Goal: Task Accomplishment & Management: Manage account settings

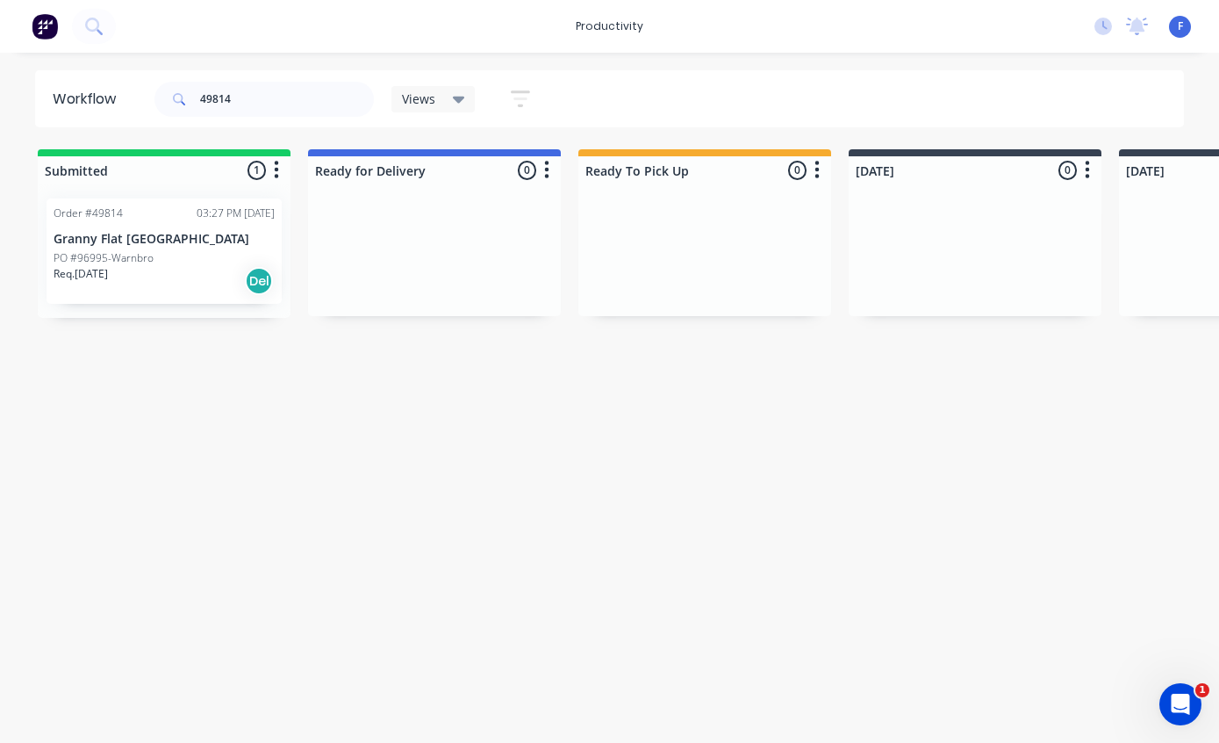
click at [133, 232] on p "Granny Flat [GEOGRAPHIC_DATA]" at bounding box center [164, 239] width 221 height 15
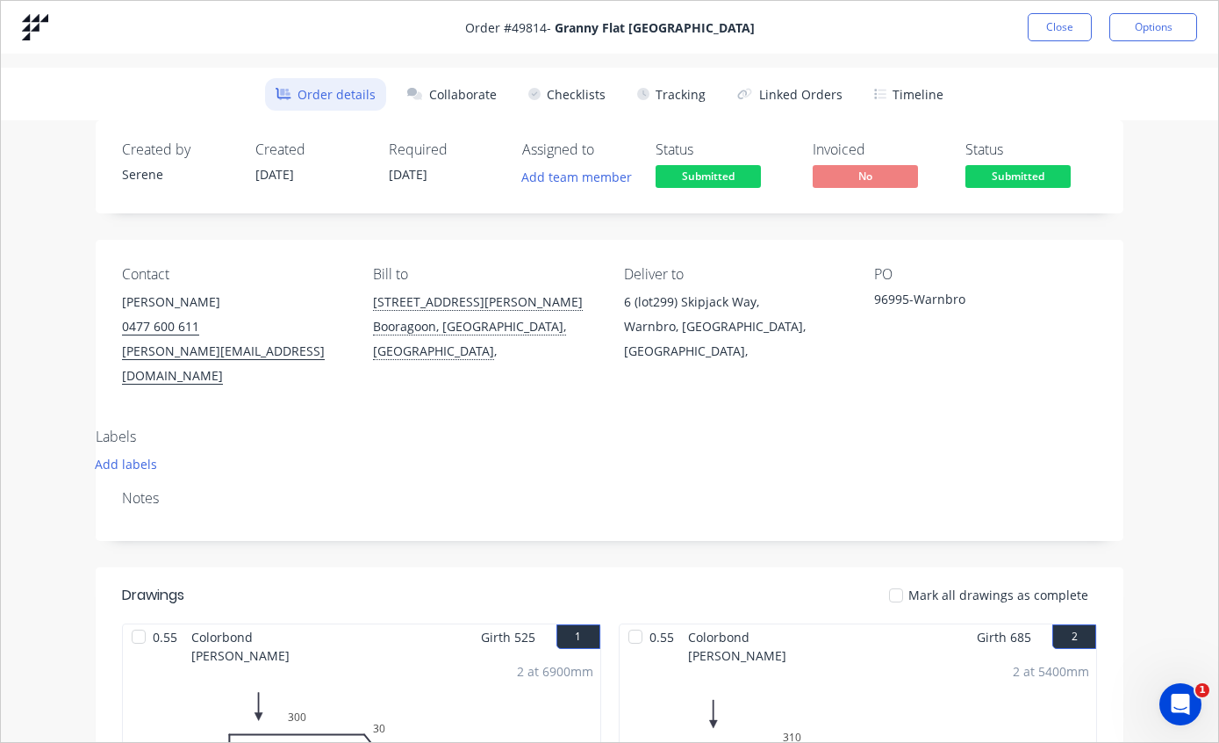
click at [689, 91] on button "Tracking" at bounding box center [672, 94] width 90 height 32
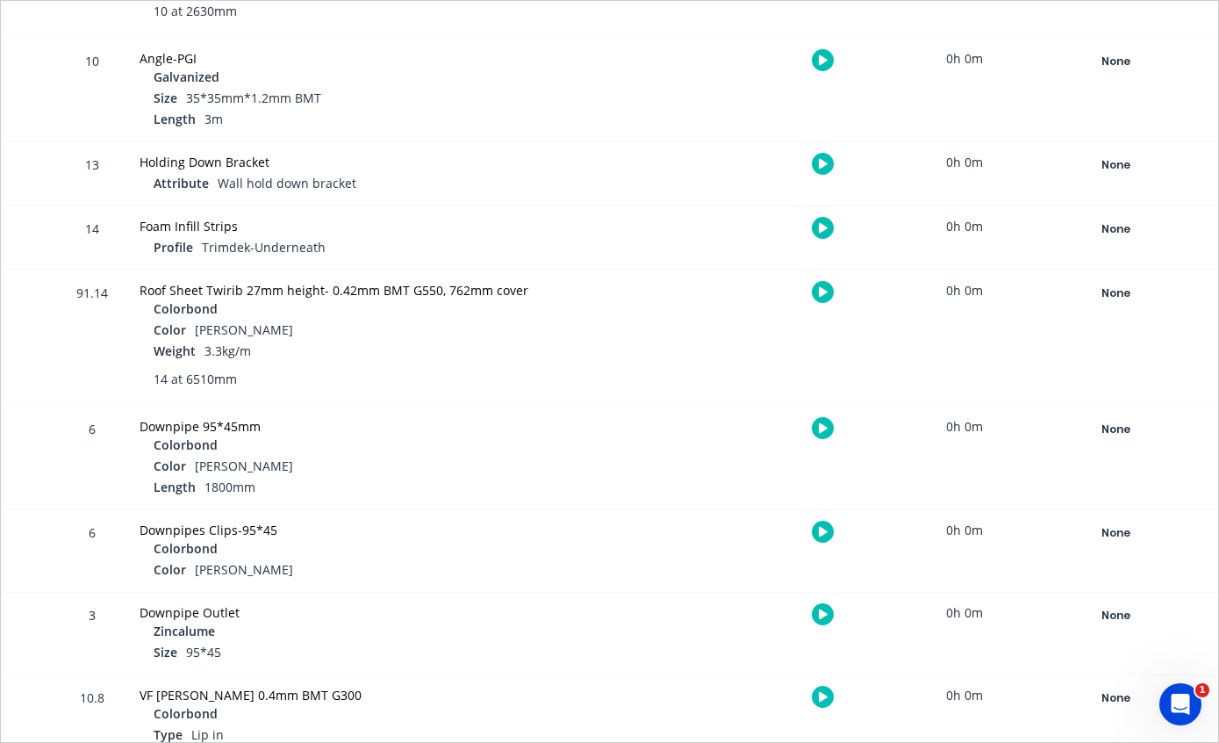
scroll to position [1060, 0]
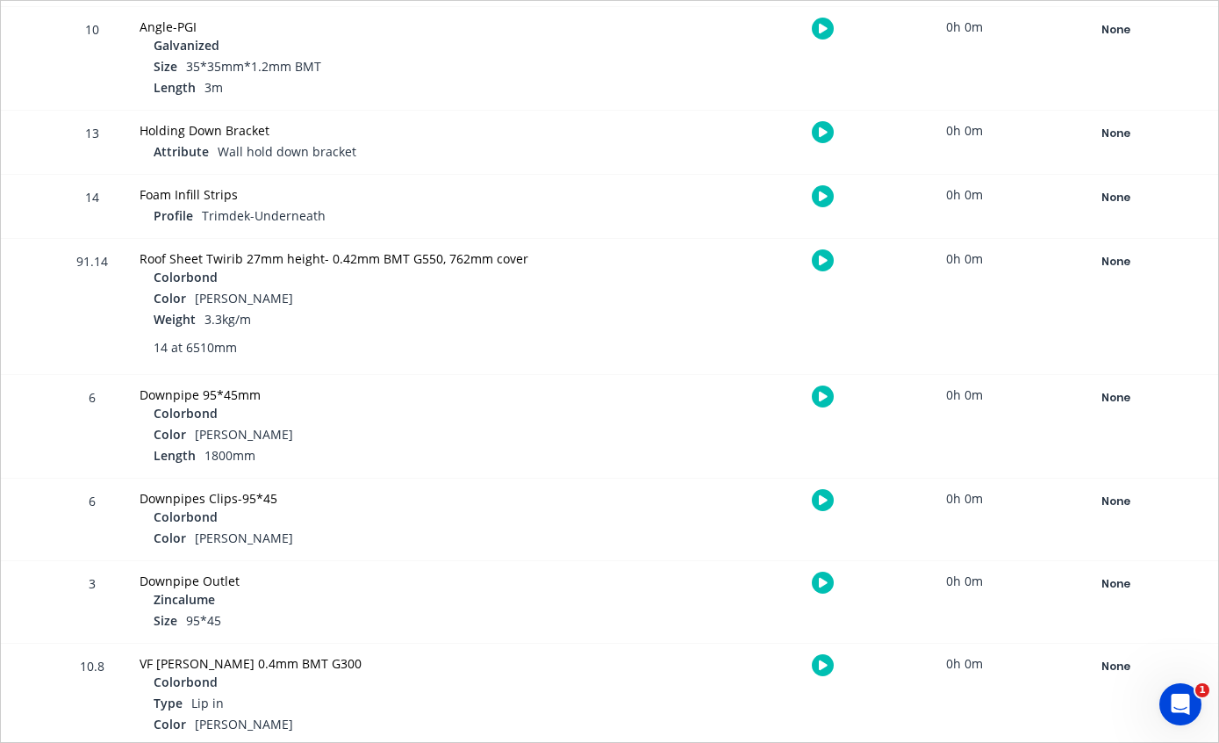
click at [1113, 255] on div "None" at bounding box center [1116, 261] width 126 height 23
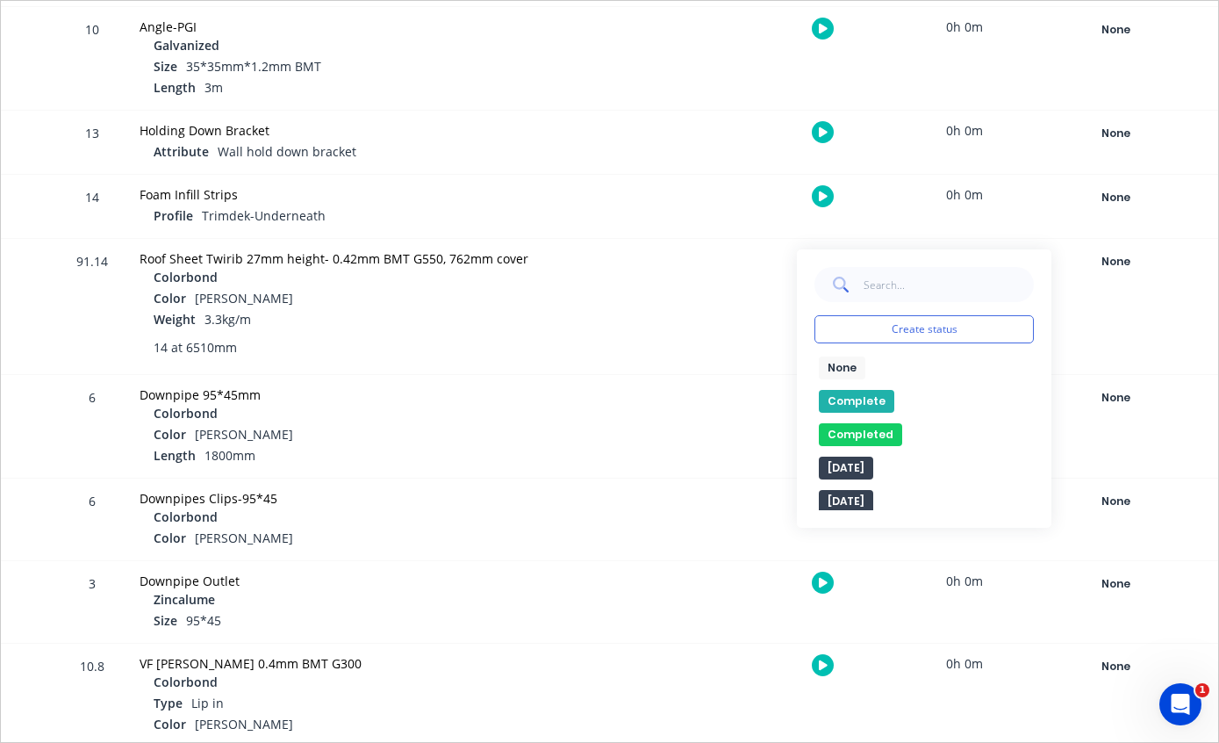
click at [859, 399] on button "Complete" at bounding box center [856, 401] width 75 height 23
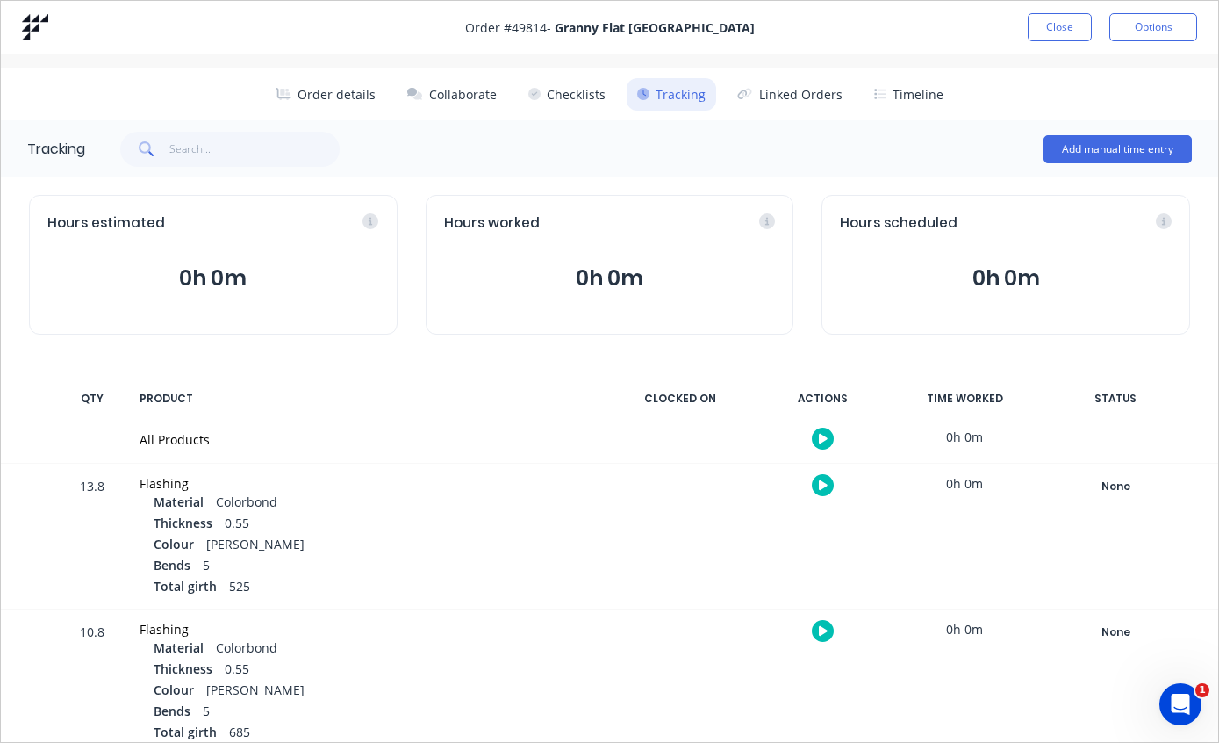
scroll to position [0, 0]
click at [1062, 23] on button "Close" at bounding box center [1060, 27] width 64 height 28
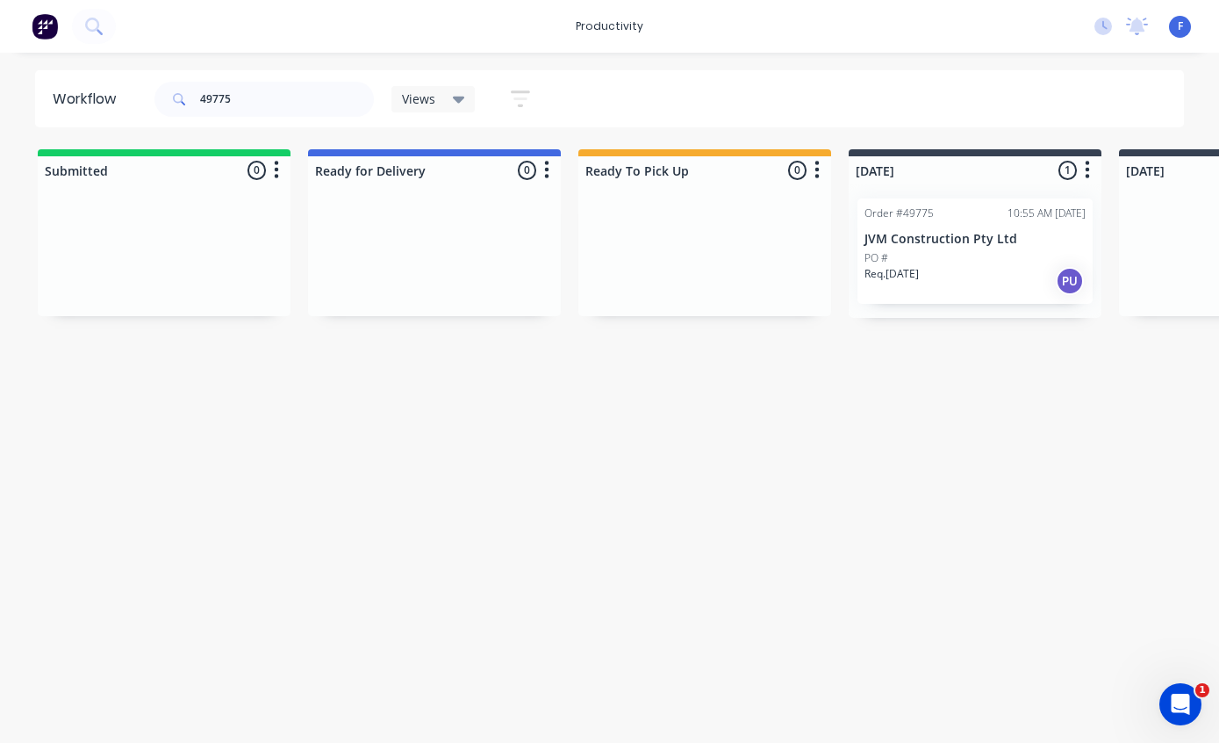
click at [946, 232] on p "JVM Construction Pty Ltd" at bounding box center [975, 239] width 221 height 15
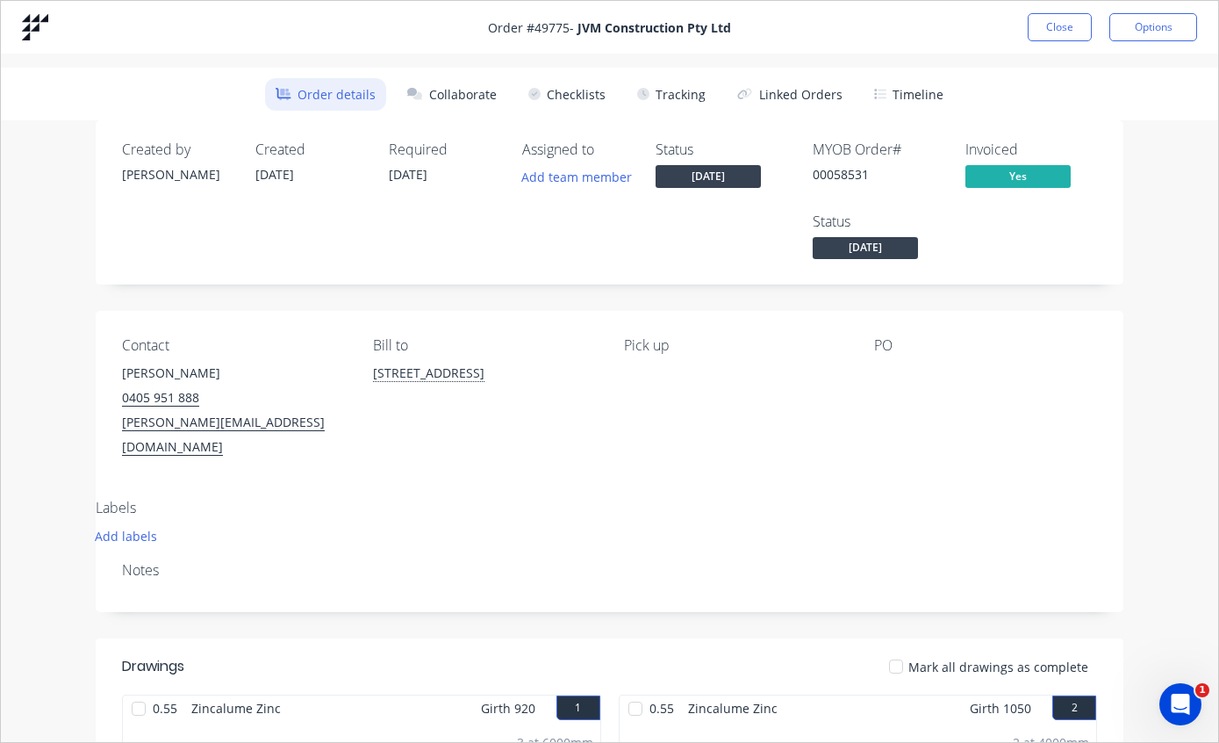
click at [683, 90] on button "Tracking" at bounding box center [672, 94] width 90 height 32
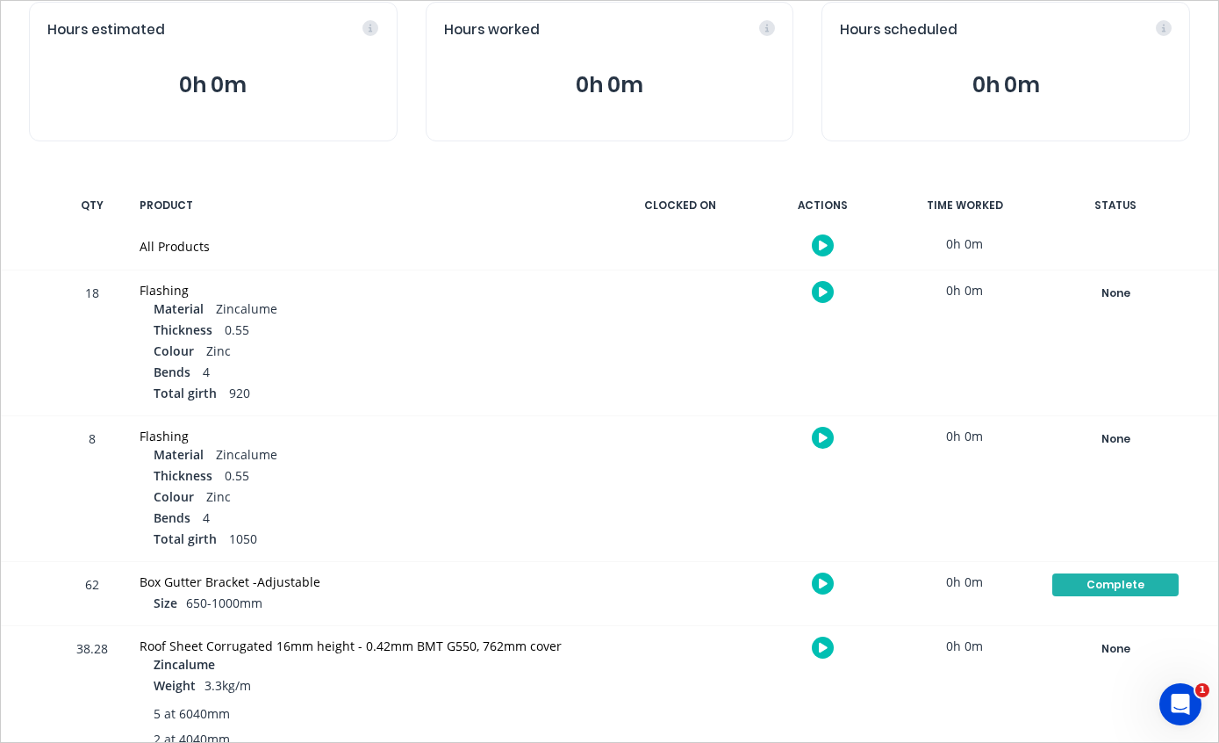
scroll to position [193, 0]
click at [1101, 649] on div "None" at bounding box center [1116, 648] width 126 height 23
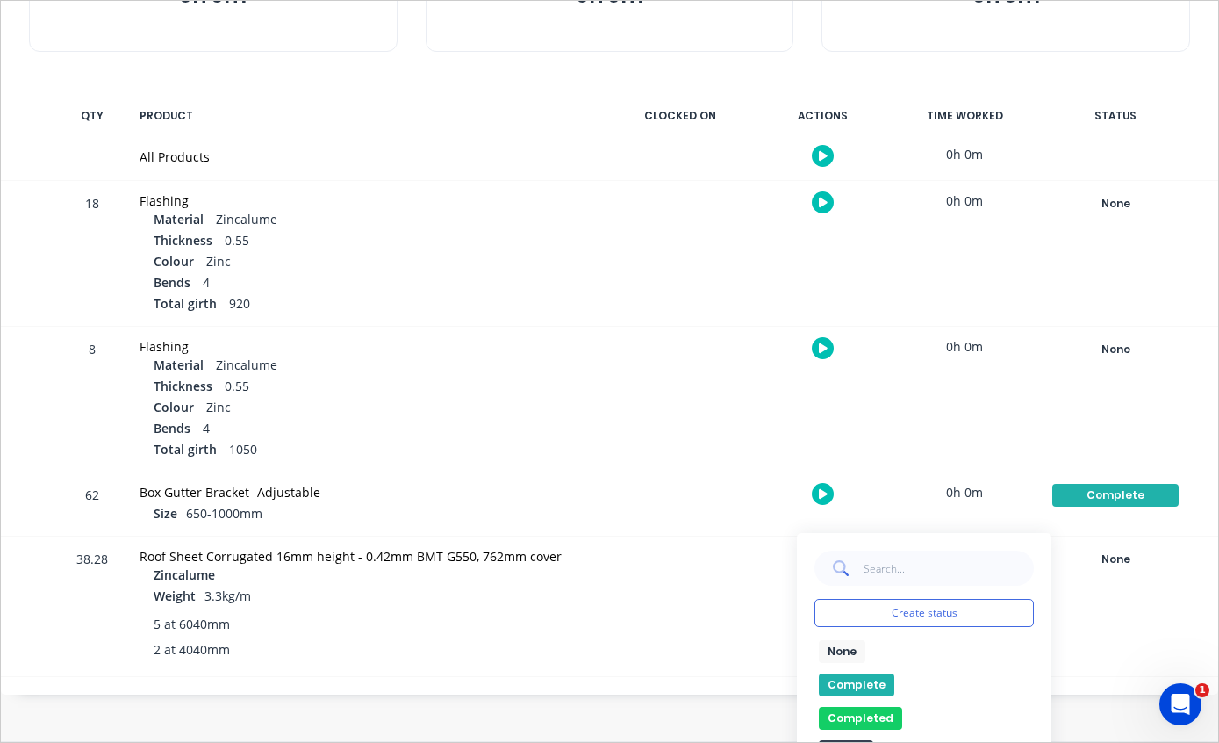
click at [859, 680] on button "Complete" at bounding box center [856, 684] width 75 height 23
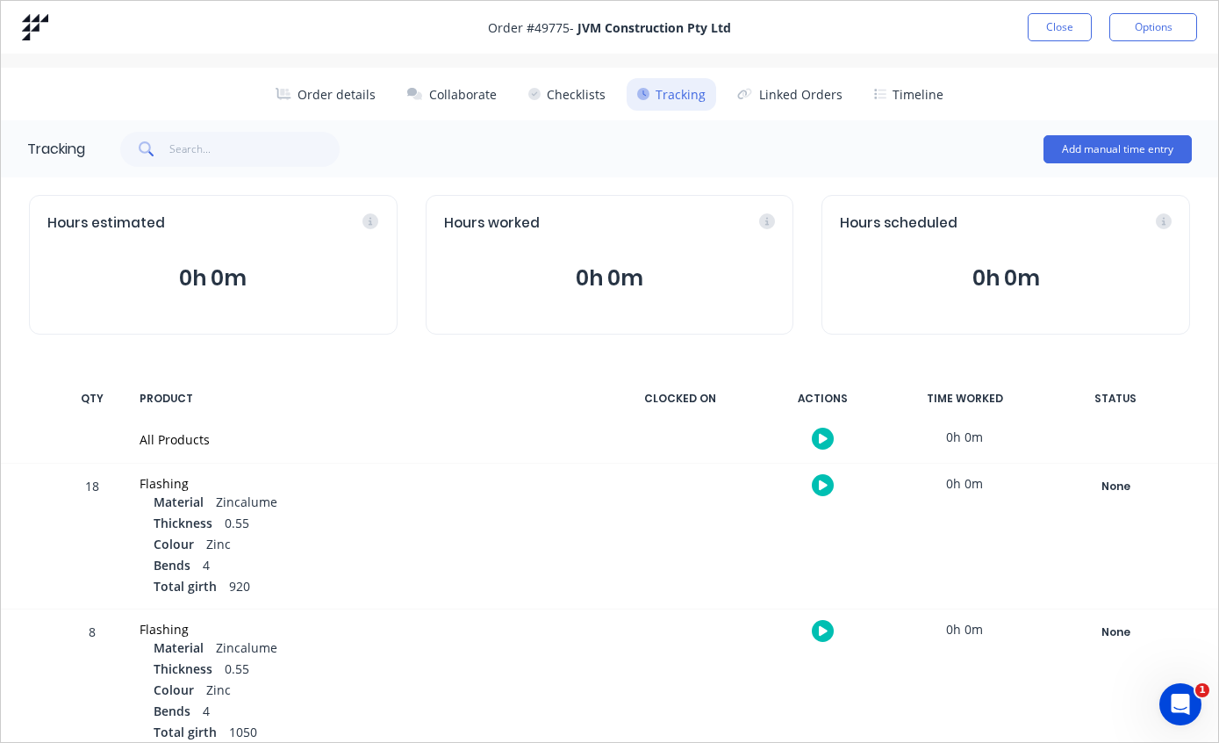
scroll to position [0, 0]
click at [1053, 17] on button "Close" at bounding box center [1060, 27] width 64 height 28
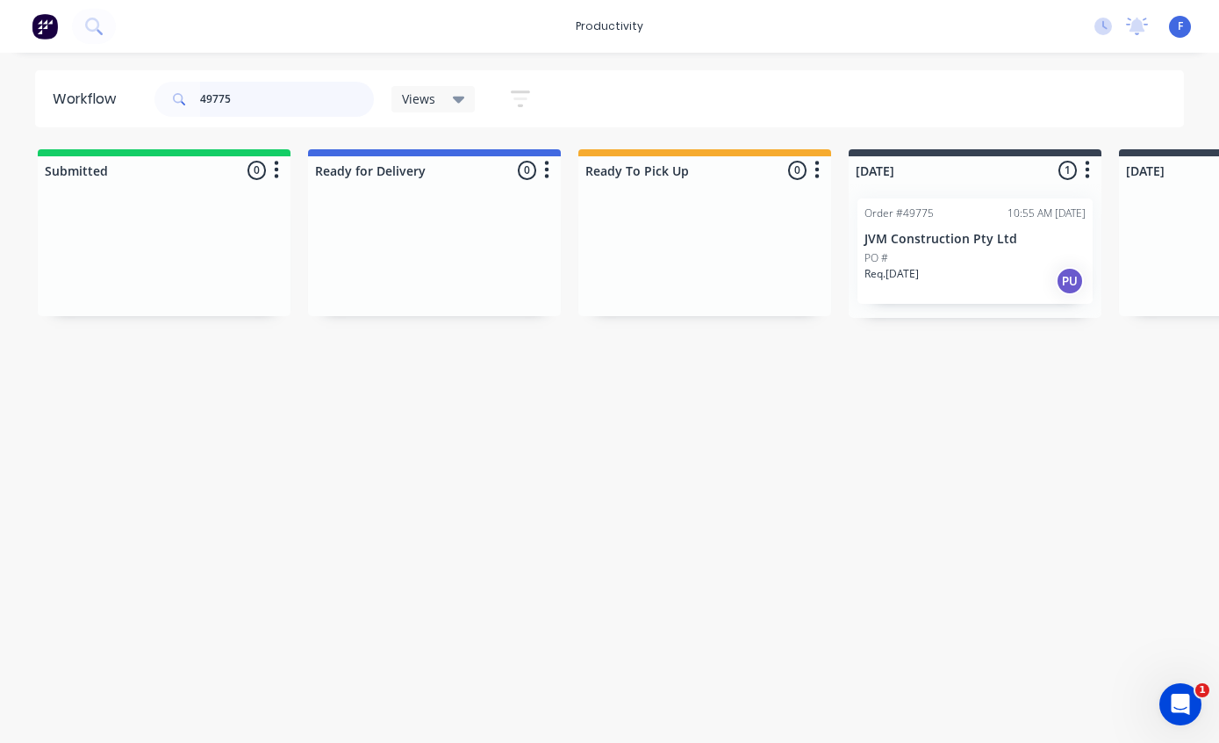
click at [261, 113] on input "49775" at bounding box center [287, 99] width 174 height 35
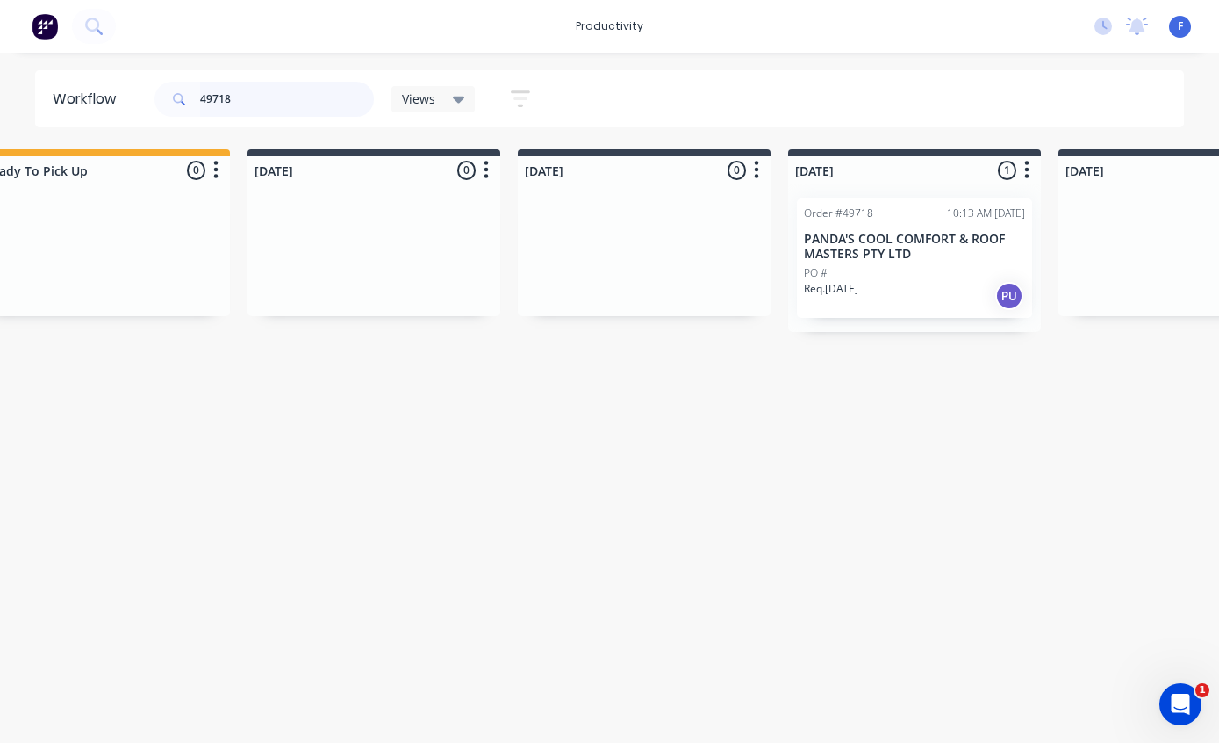
scroll to position [35, 604]
type input "49718"
click at [937, 232] on p "PANDA'S COOL COMFORT & ROOF MASTERS PTY LTD" at bounding box center [911, 247] width 221 height 30
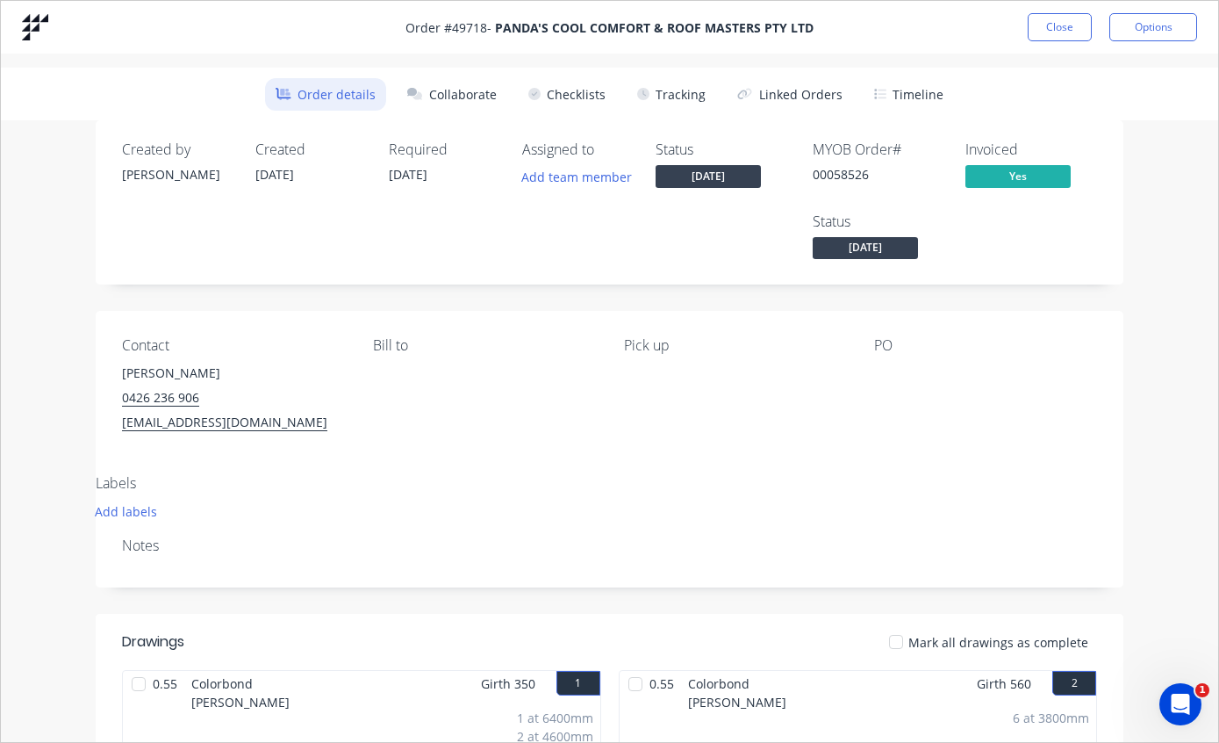
click at [701, 88] on button "Tracking" at bounding box center [672, 94] width 90 height 32
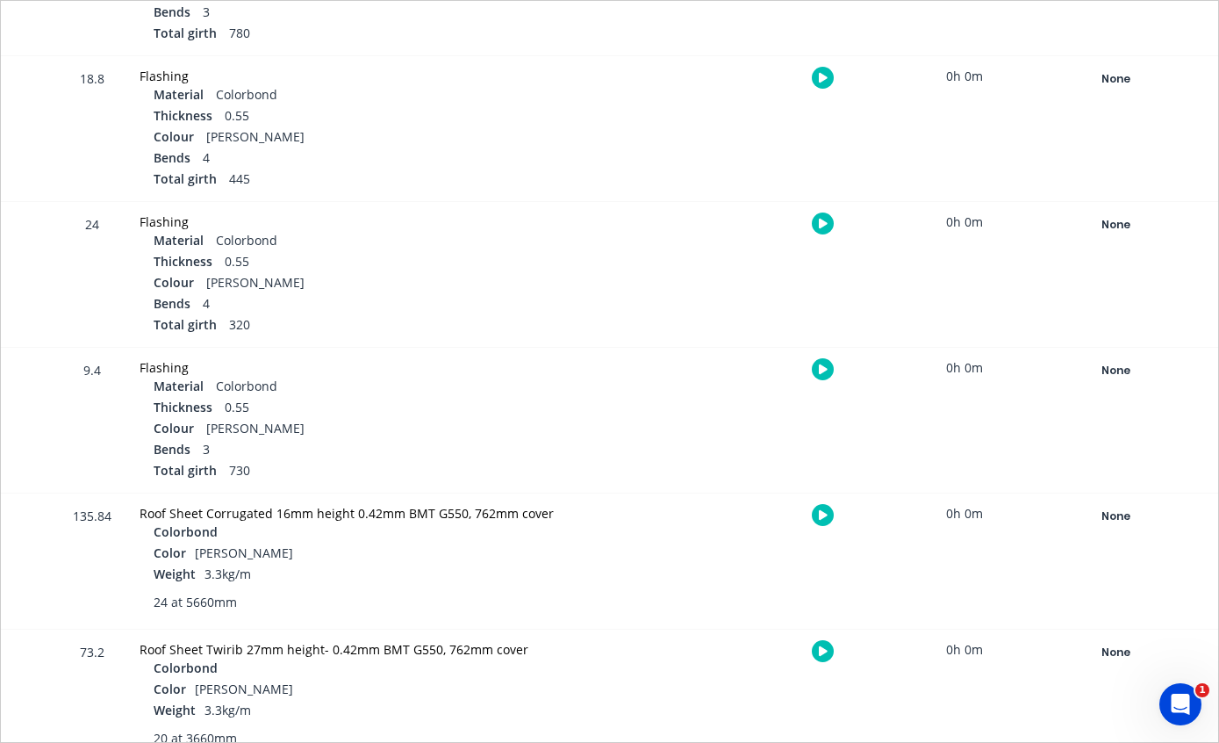
scroll to position [989, 0]
click at [1110, 513] on div "None" at bounding box center [1116, 517] width 126 height 23
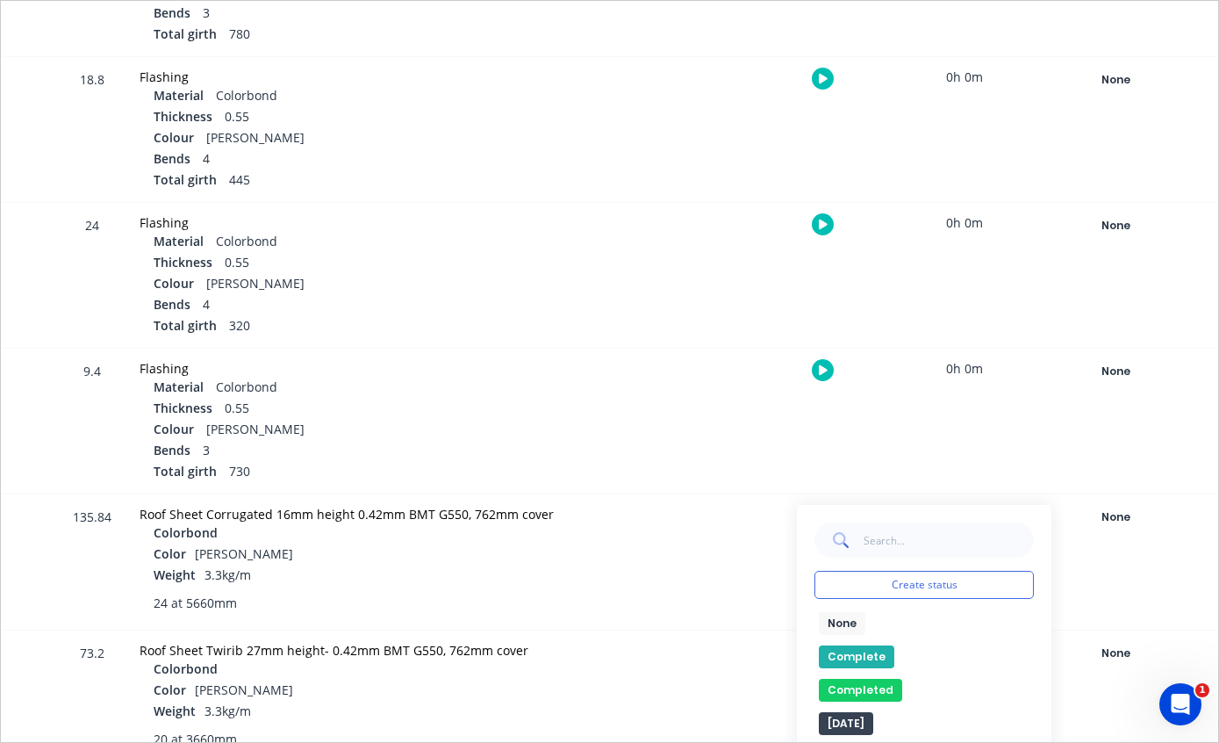
click at [857, 655] on button "Complete" at bounding box center [856, 656] width 75 height 23
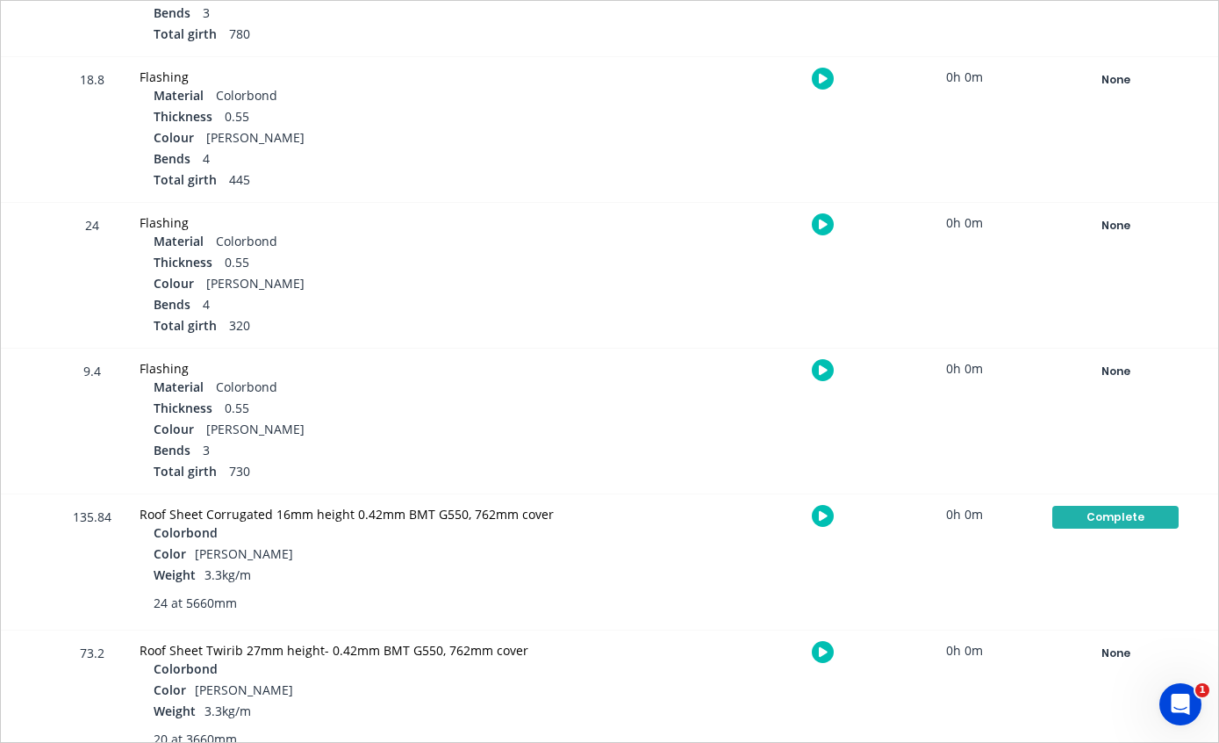
click at [1113, 650] on div "None" at bounding box center [1116, 653] width 126 height 23
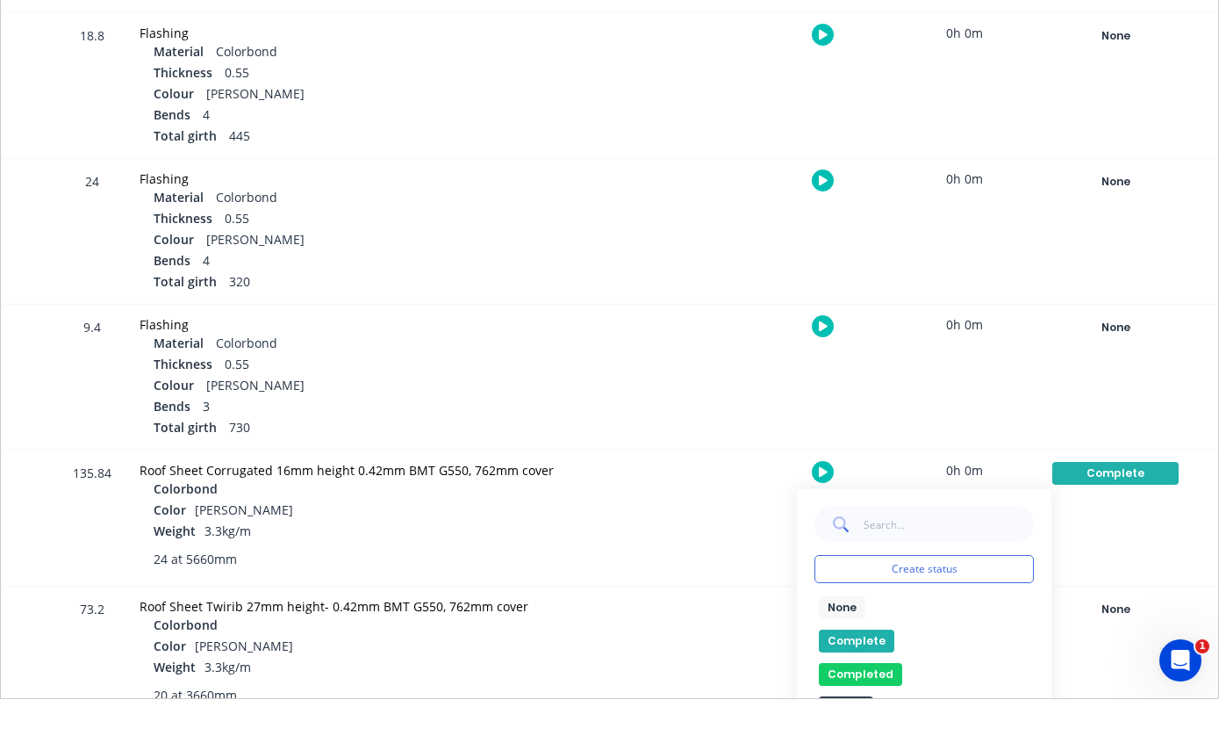
scroll to position [35, 600]
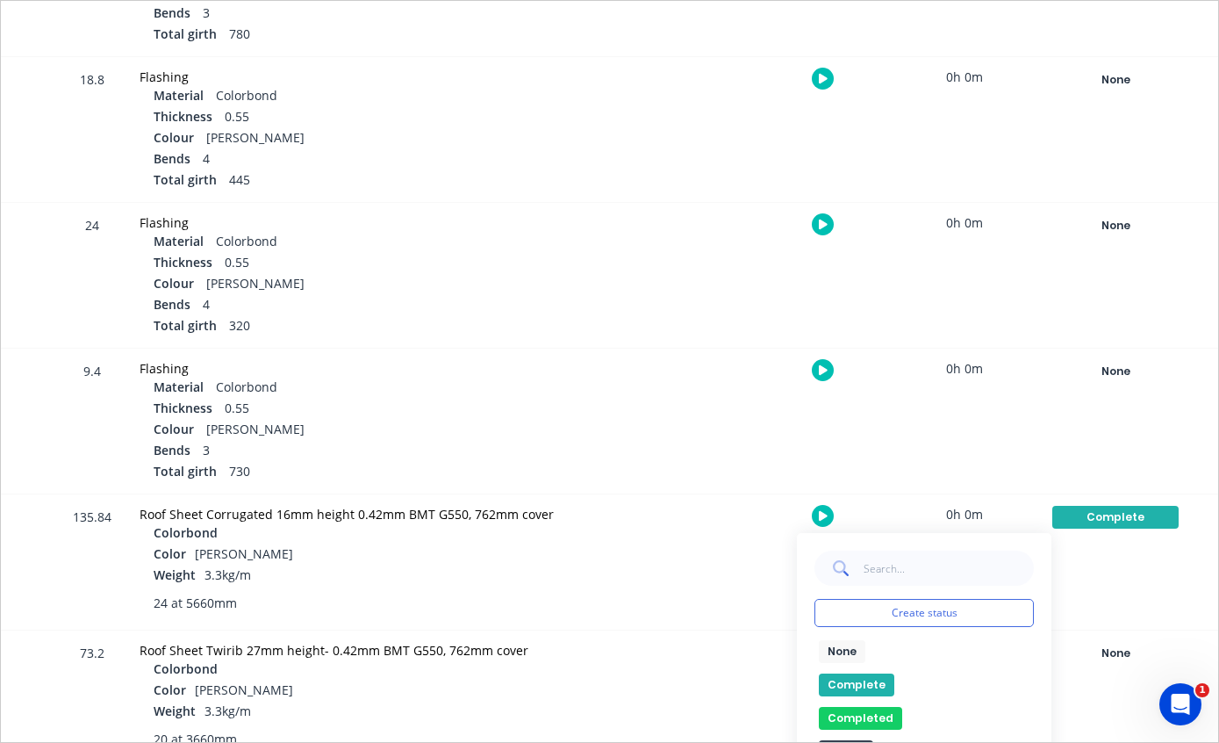
click at [870, 679] on button "Complete" at bounding box center [856, 684] width 75 height 23
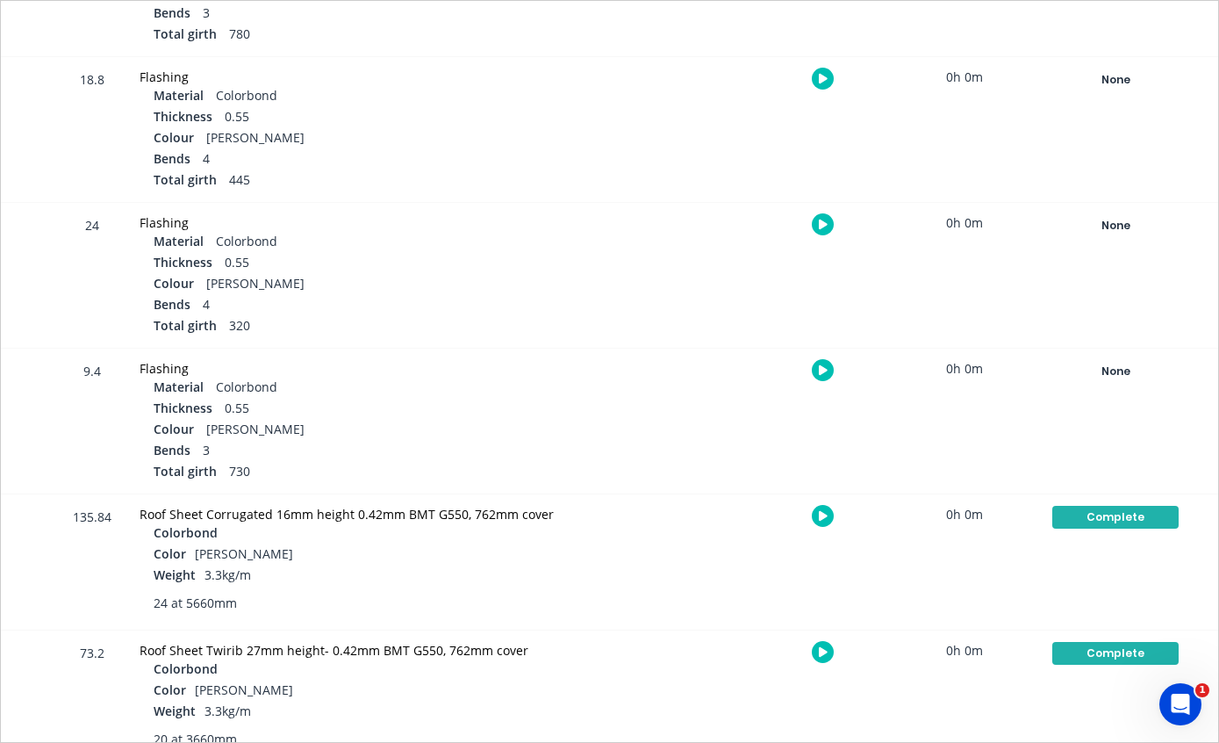
click at [876, 674] on div "73.2 Roof Sheet Twirib 27mm height- 0.42mm BMT G550, 762mm cover Colorbond Colo…" at bounding box center [610, 697] width 1218 height 135
click at [784, 661] on div at bounding box center [823, 651] width 132 height 43
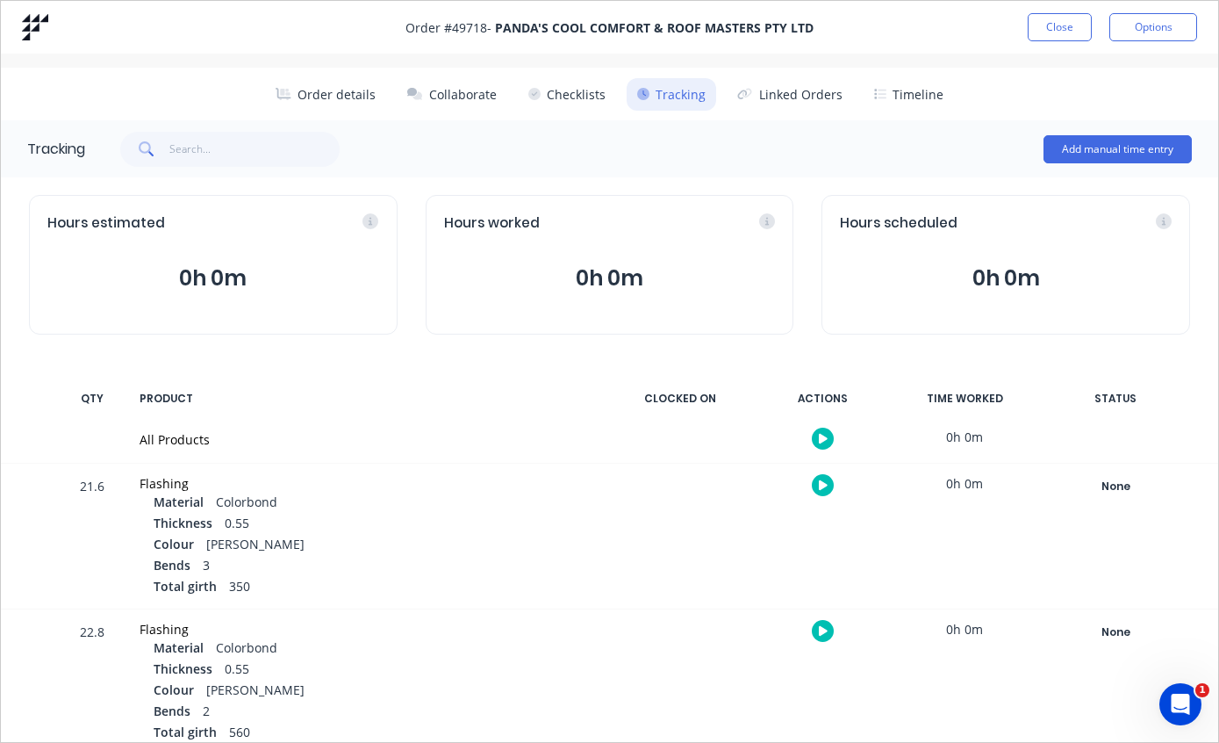
scroll to position [0, 0]
click at [1052, 37] on button "Close" at bounding box center [1060, 27] width 64 height 28
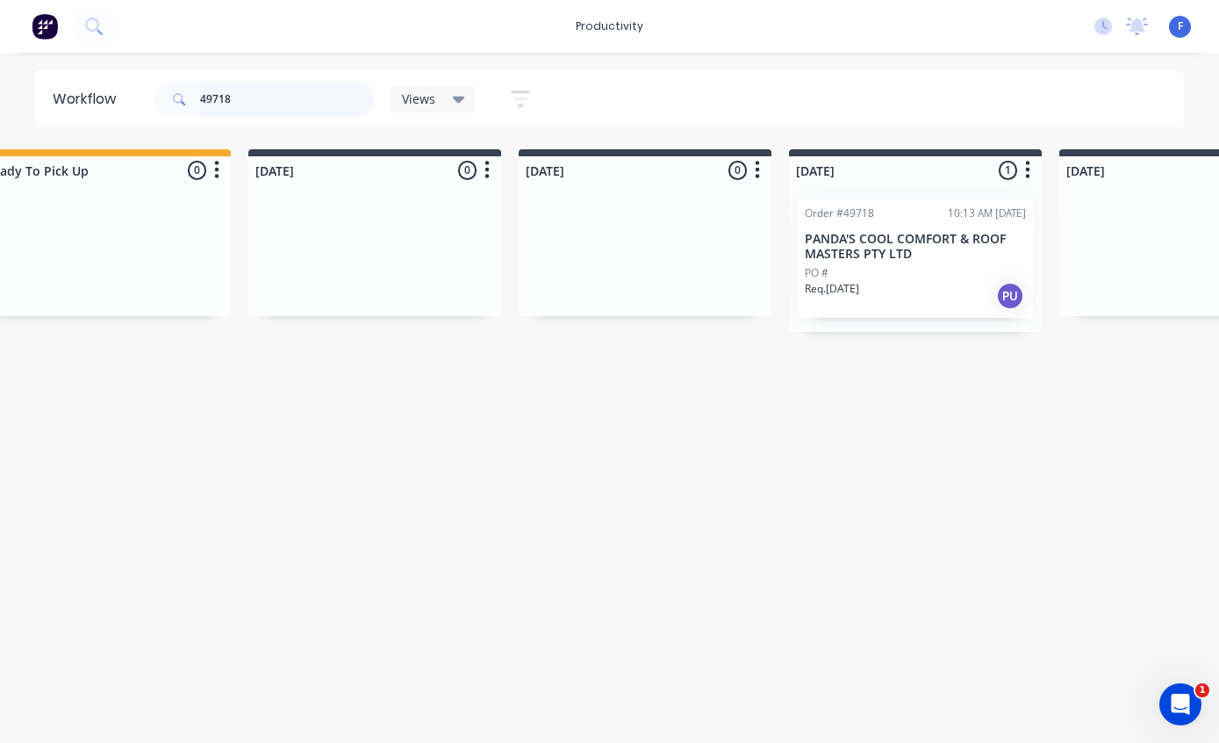
scroll to position [35, 600]
